Goal: Information Seeking & Learning: Learn about a topic

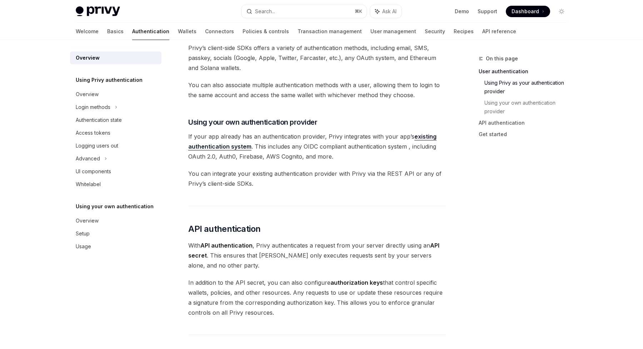
scroll to position [302, 0]
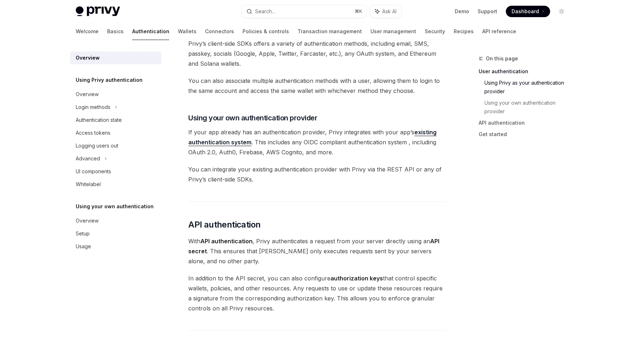
click at [227, 141] on link "existing authentication system" at bounding box center [312, 137] width 248 height 17
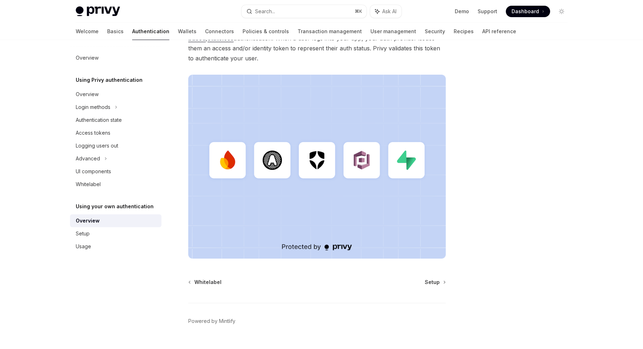
scroll to position [160, 0]
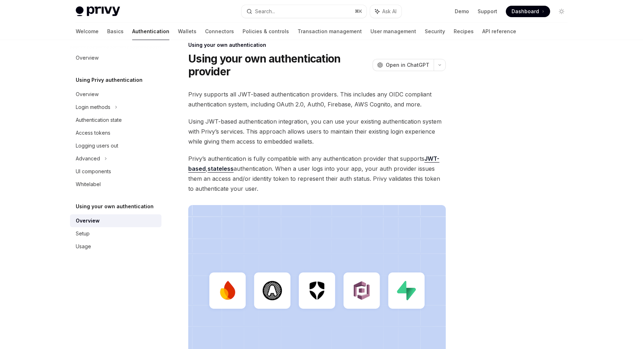
type textarea "*"
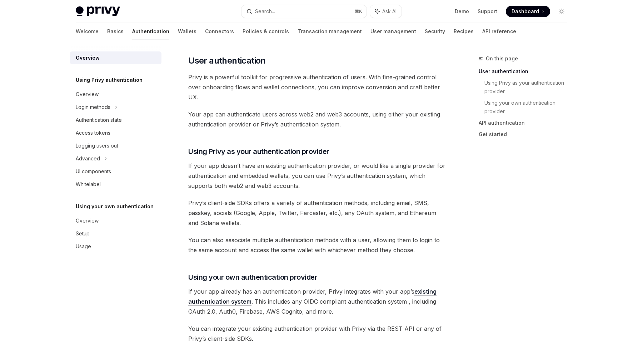
scroll to position [144, 0]
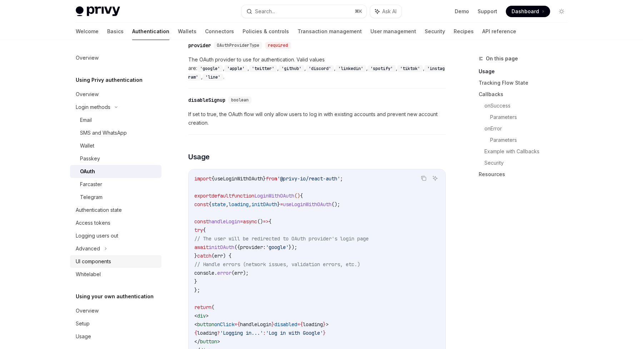
scroll to position [8, 0]
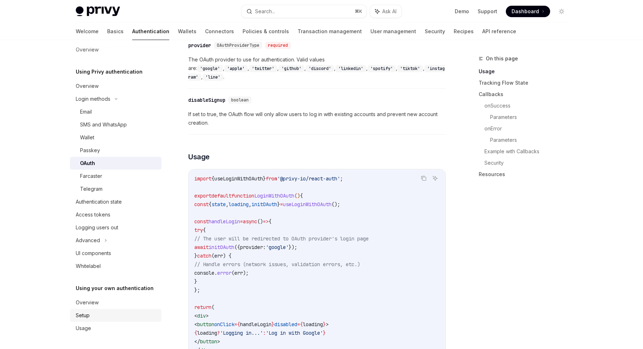
click at [85, 314] on div "Setup" at bounding box center [83, 315] width 14 height 9
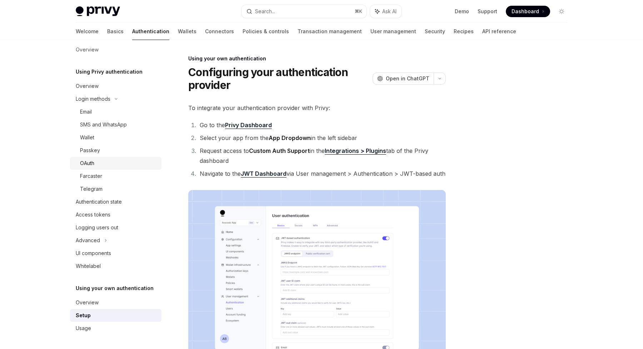
click at [93, 162] on div "OAuth" at bounding box center [87, 163] width 14 height 9
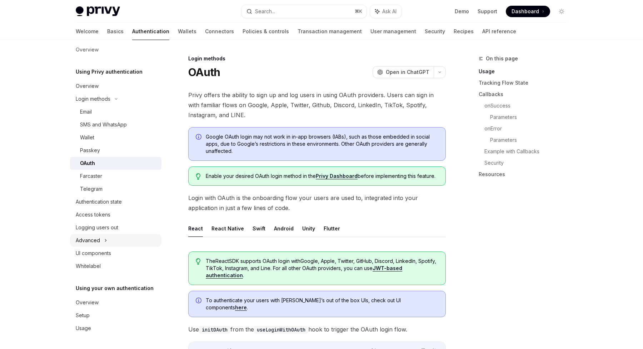
click at [100, 242] on div "Advanced" at bounding box center [115, 240] width 91 height 13
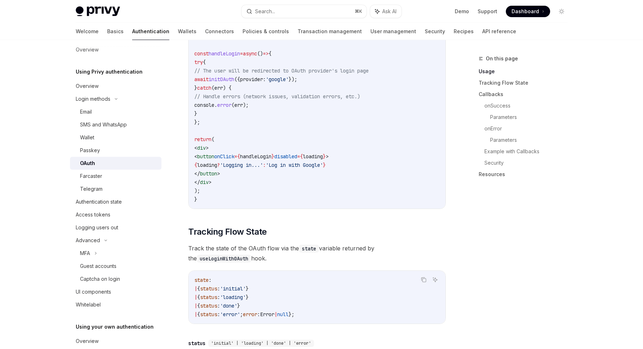
scroll to position [515, 0]
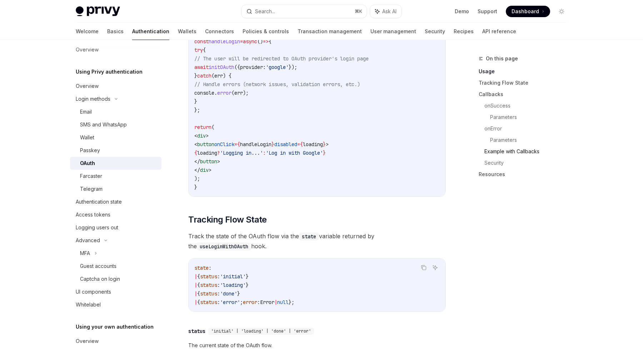
click at [508, 150] on link "Example with Callbacks" at bounding box center [528, 151] width 89 height 11
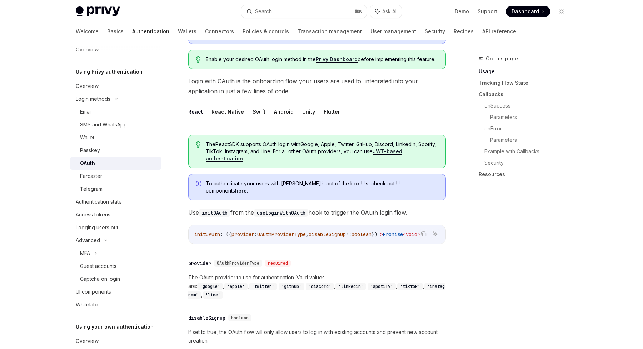
scroll to position [118, 0]
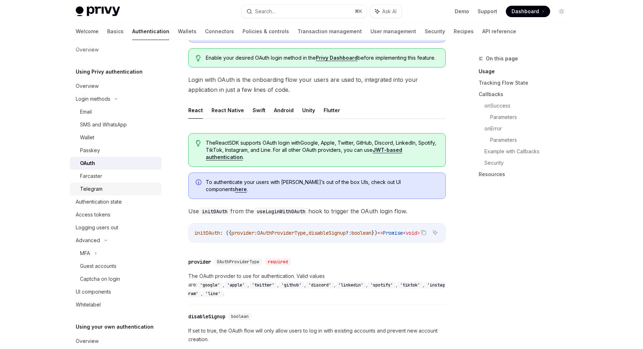
click at [90, 187] on div "Telegram" at bounding box center [91, 189] width 22 height 9
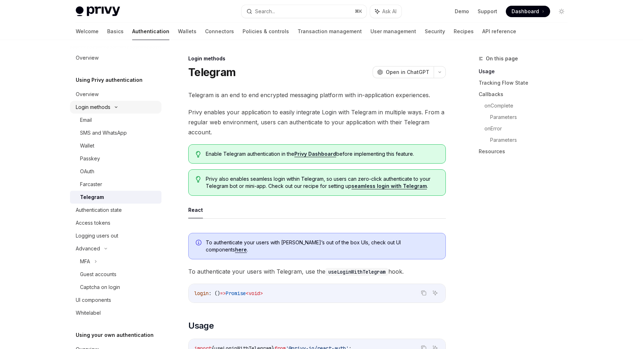
click at [99, 105] on div "Login methods" at bounding box center [93, 107] width 35 height 9
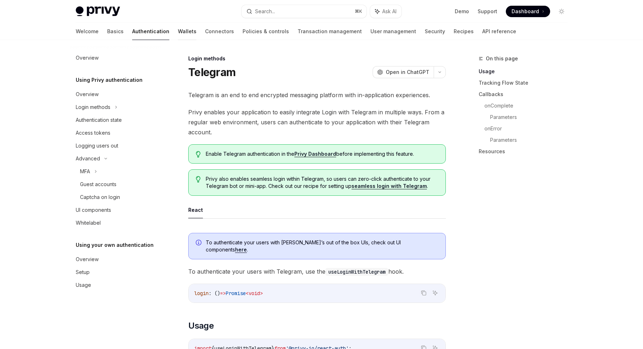
click at [178, 34] on link "Wallets" at bounding box center [187, 31] width 19 height 17
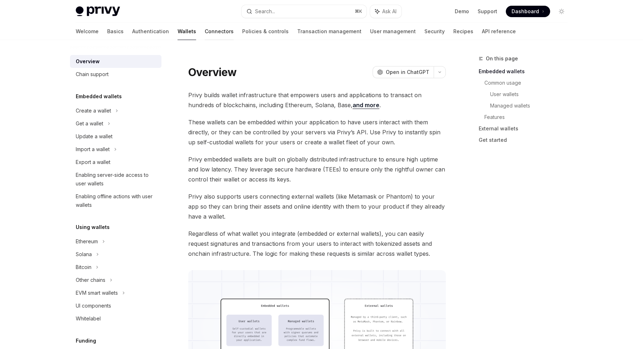
click at [205, 31] on link "Connectors" at bounding box center [219, 31] width 29 height 17
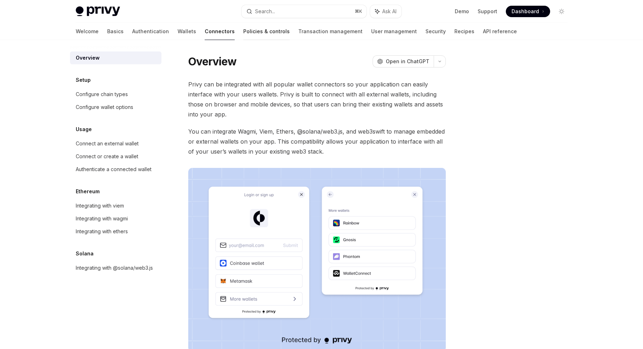
click at [243, 31] on link "Policies & controls" at bounding box center [266, 31] width 46 height 17
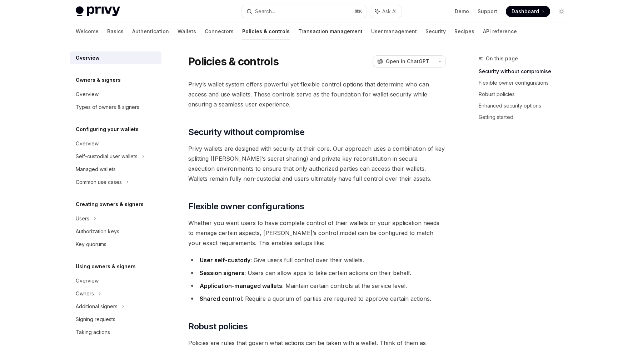
click at [298, 34] on link "Transaction management" at bounding box center [330, 31] width 64 height 17
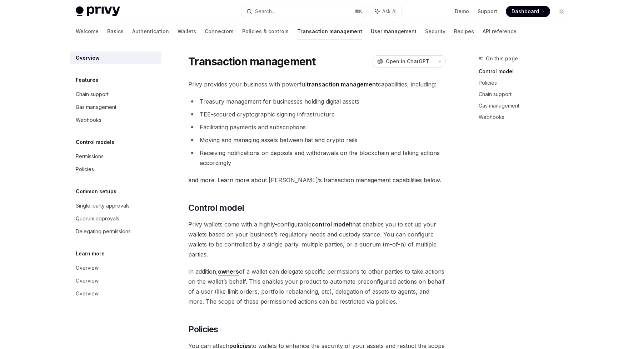
click at [371, 31] on link "User management" at bounding box center [394, 31] width 46 height 17
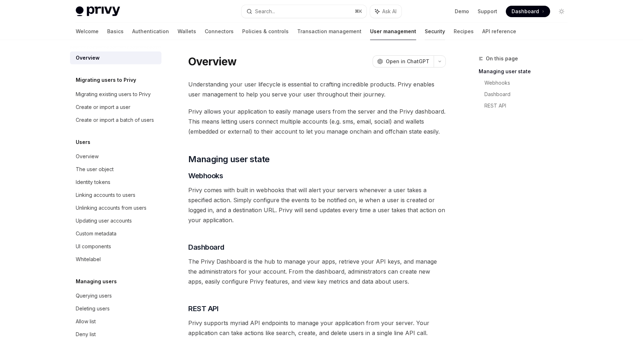
click at [425, 32] on link "Security" at bounding box center [435, 31] width 20 height 17
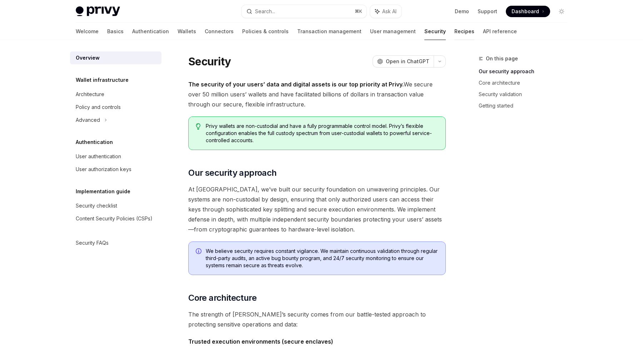
click at [454, 31] on link "Recipes" at bounding box center [464, 31] width 20 height 17
type textarea "*"
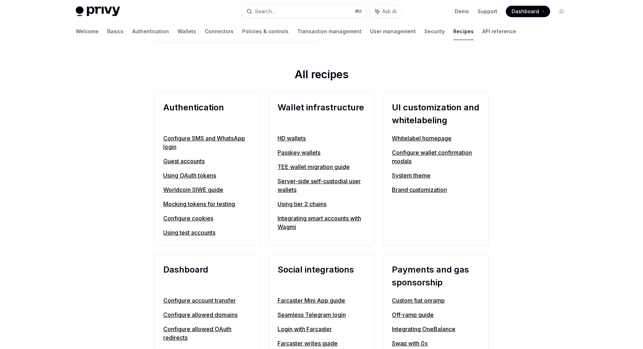
scroll to position [12, 0]
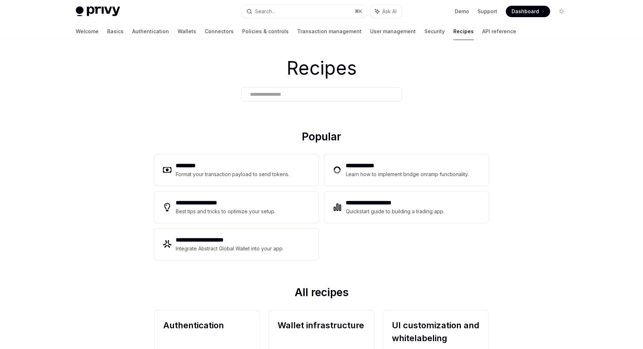
click at [282, 91] on input "text" at bounding box center [321, 94] width 143 height 7
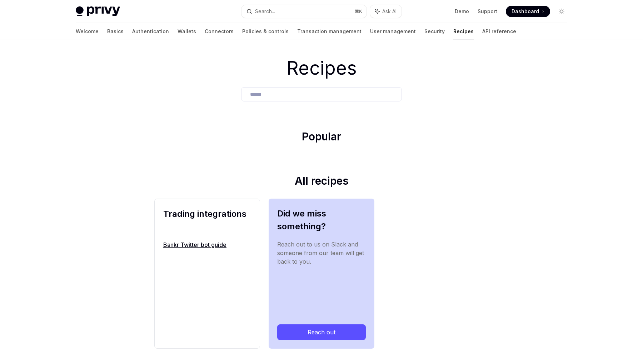
type input "*******"
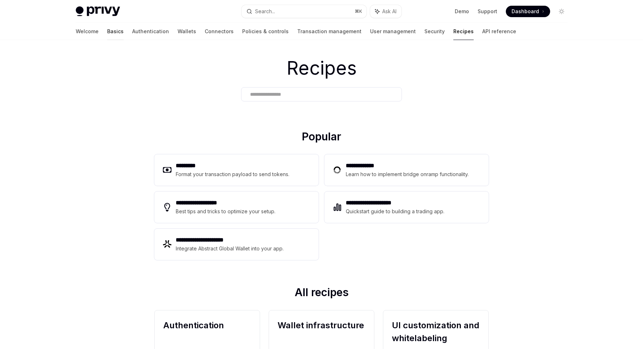
click at [107, 32] on link "Basics" at bounding box center [115, 31] width 16 height 17
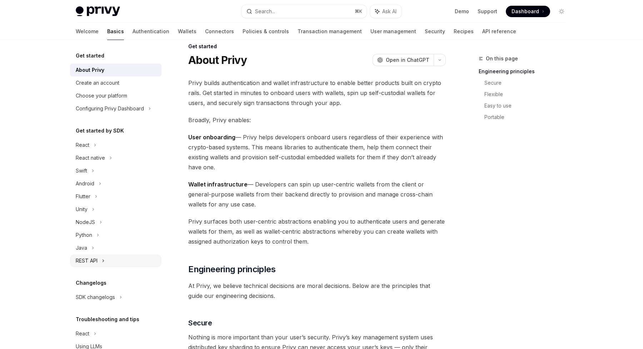
click at [94, 259] on div "REST API" at bounding box center [87, 260] width 22 height 9
type textarea "*"
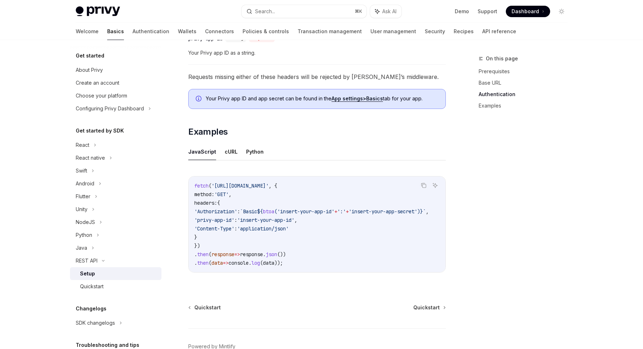
scroll to position [331, 0]
